Goal: Transaction & Acquisition: Obtain resource

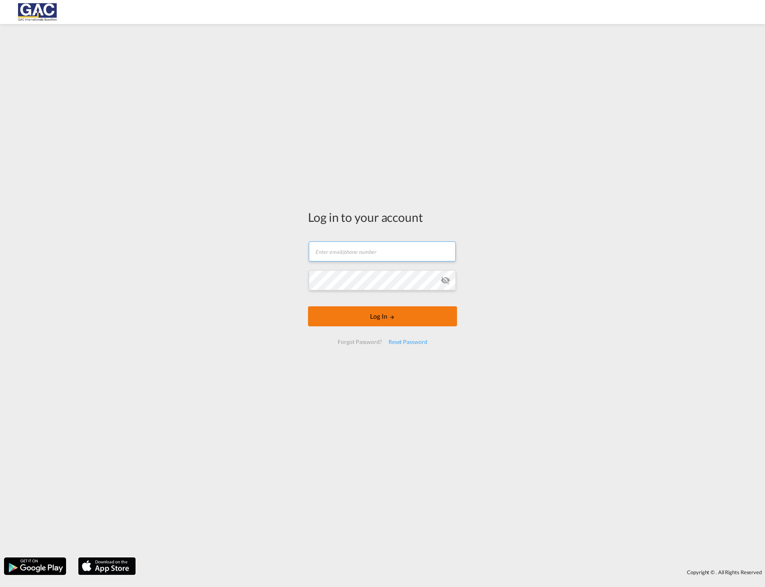
type input "f.meyerhoefer@gac.de"
click at [371, 316] on button "Log In" at bounding box center [382, 317] width 149 height 20
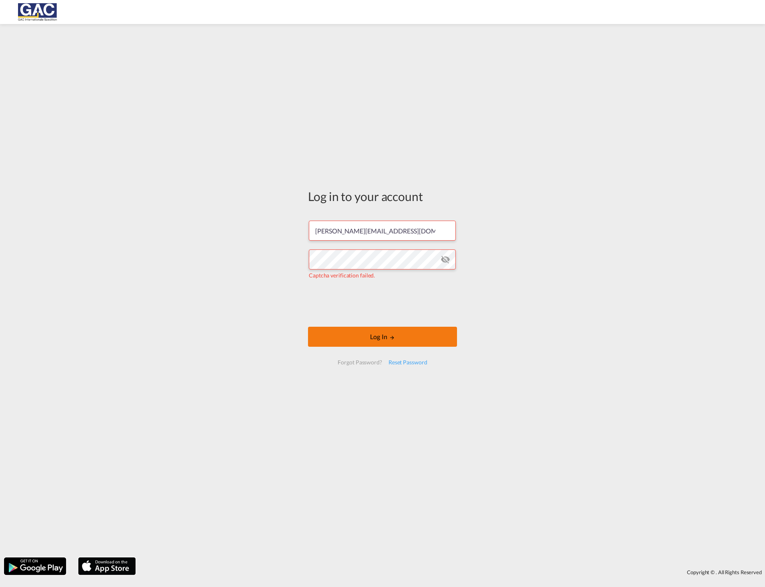
click at [352, 336] on button "Log In" at bounding box center [382, 337] width 149 height 20
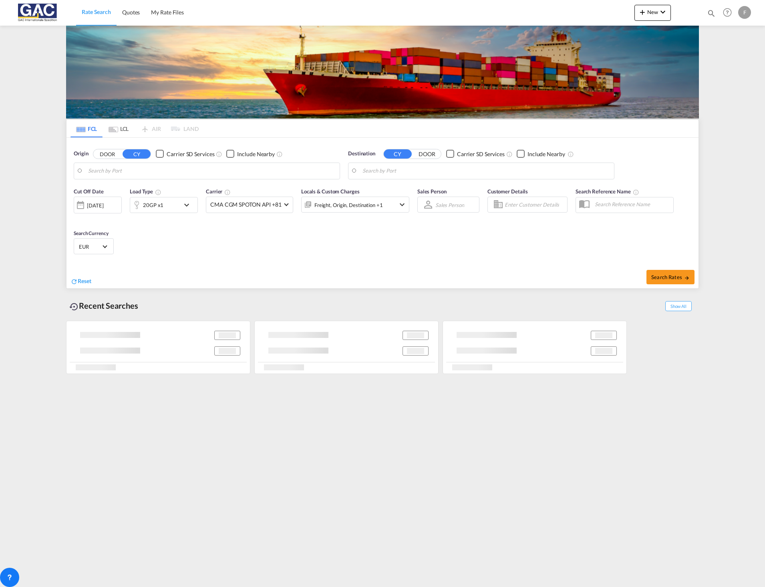
type input "[GEOGRAPHIC_DATA], DEBRV"
type input "[GEOGRAPHIC_DATA], [GEOGRAPHIC_DATA], USSAV"
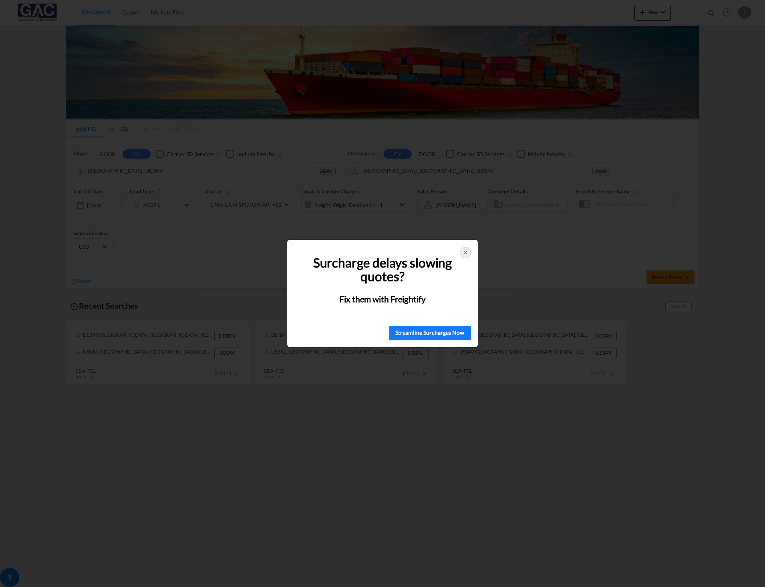
click at [468, 258] on div at bounding box center [465, 252] width 11 height 11
click at [469, 254] on div at bounding box center [465, 252] width 11 height 11
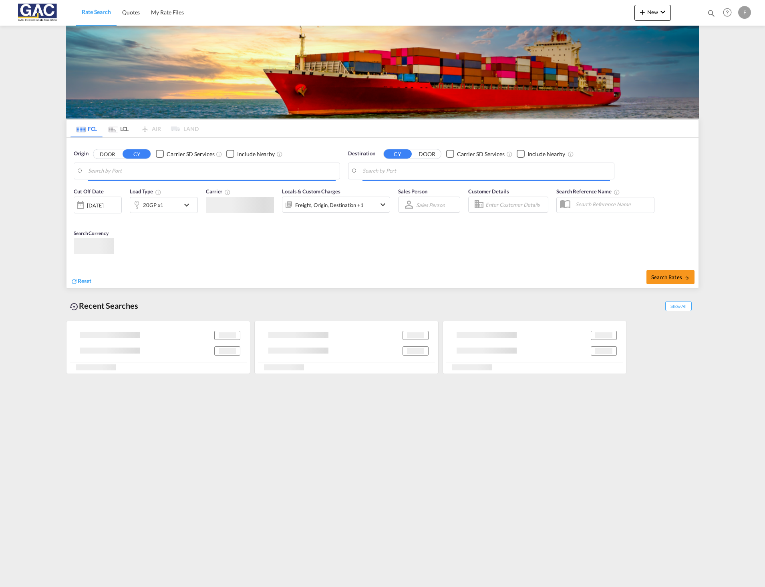
type input "[GEOGRAPHIC_DATA], DEBRV"
type input "[GEOGRAPHIC_DATA], [GEOGRAPHIC_DATA], USSAV"
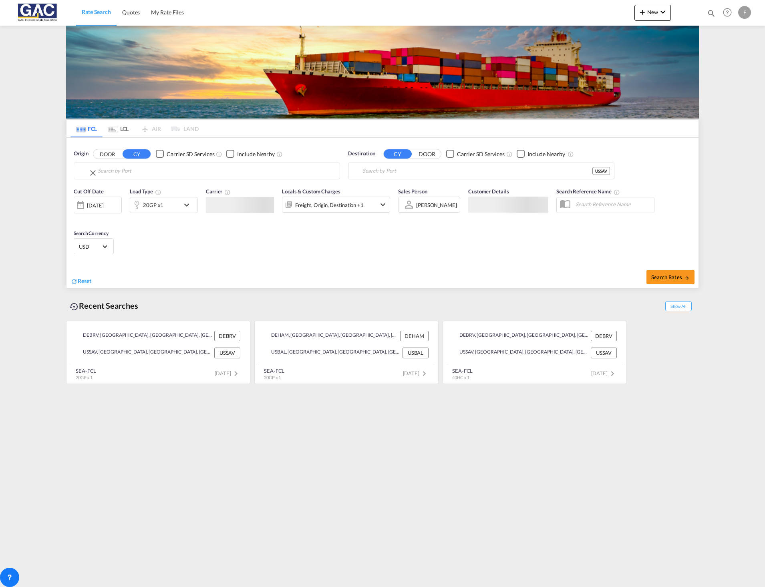
type input "[GEOGRAPHIC_DATA], DEBRV"
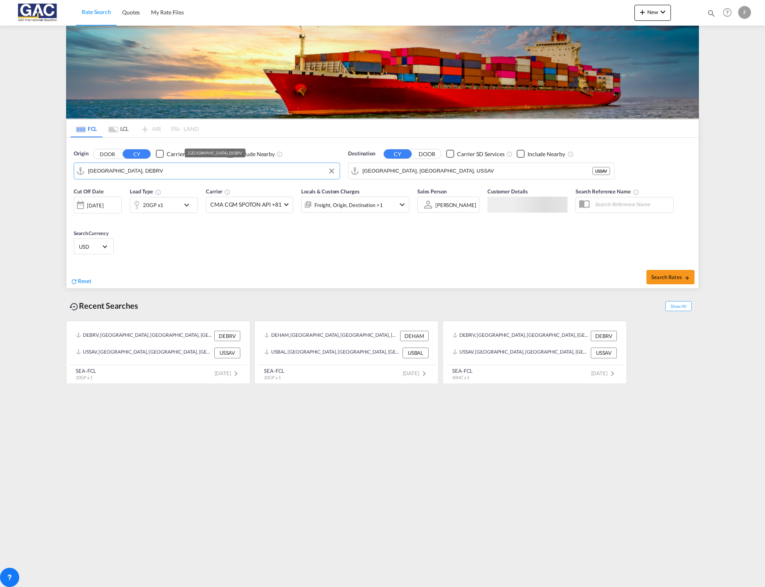
click at [154, 172] on input "[GEOGRAPHIC_DATA], DEBRV" at bounding box center [212, 171] width 248 height 12
click at [424, 171] on input "[GEOGRAPHIC_DATA], [GEOGRAPHIC_DATA], USSAV" at bounding box center [487, 171] width 248 height 12
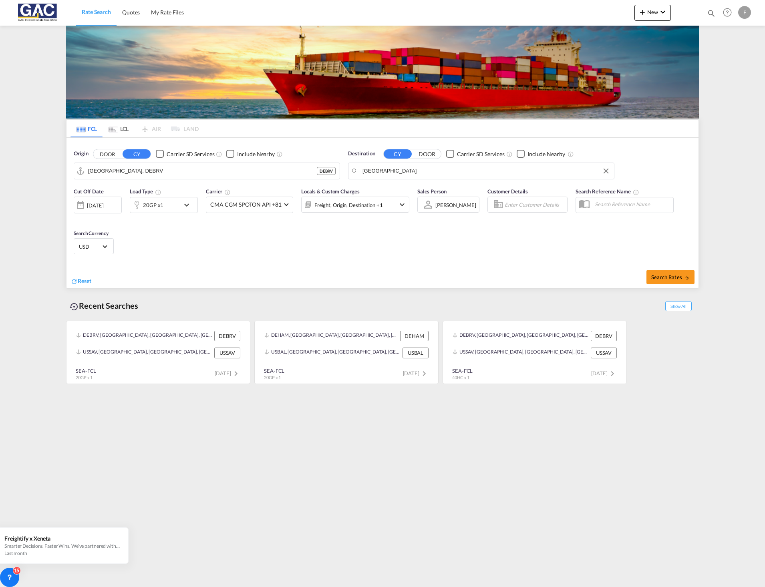
drag, startPoint x: 438, startPoint y: 168, endPoint x: 373, endPoint y: 170, distance: 65.4
click at [381, 170] on body "Rate Search Quotes My Rate Files Rate Search Quotes My Rate Files" at bounding box center [382, 293] width 765 height 587
click at [396, 188] on div "Acajutl a El Salvador SVAQJ" at bounding box center [425, 193] width 152 height 24
type input "Acajutla, SVAQJ"
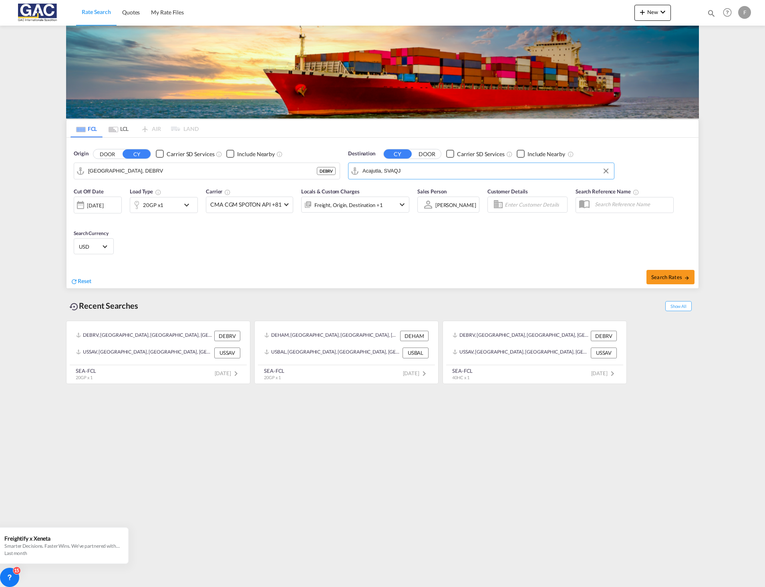
click at [193, 202] on md-icon "icon-chevron-down" at bounding box center [189, 205] width 14 height 10
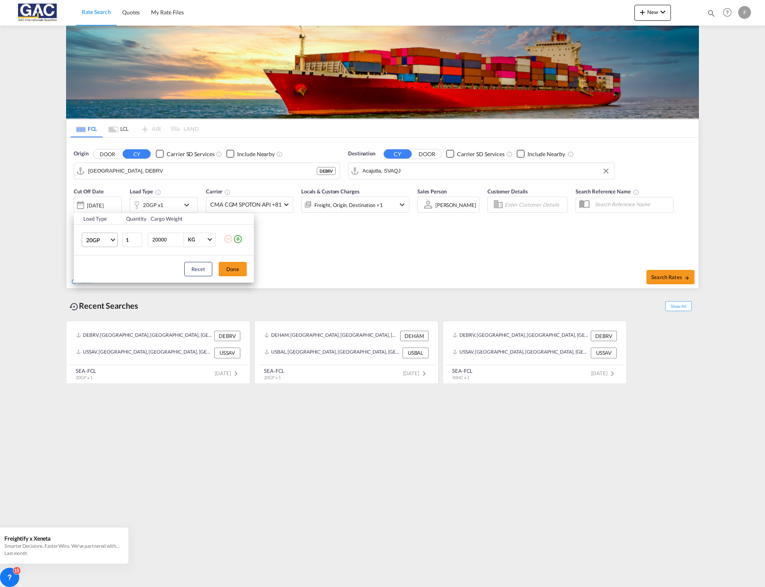
click at [112, 238] on md-select-value "20GP" at bounding box center [101, 240] width 32 height 14
click at [107, 278] on md-option "40HC" at bounding box center [107, 278] width 55 height 19
click at [225, 268] on button "Done" at bounding box center [233, 269] width 28 height 14
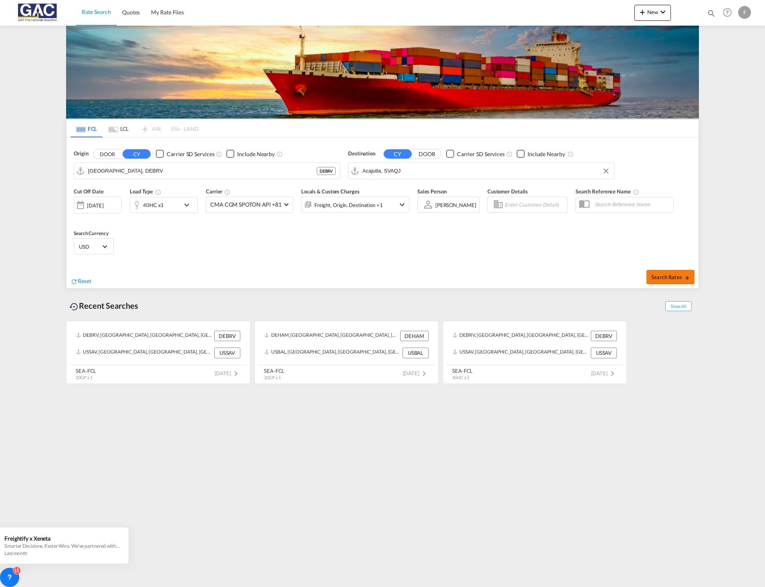
click at [658, 277] on span "Search Rates" at bounding box center [671, 277] width 38 height 6
type input "DEBRV to SVAQJ / 26 Aug 2025"
